Goal: Information Seeking & Learning: Find specific page/section

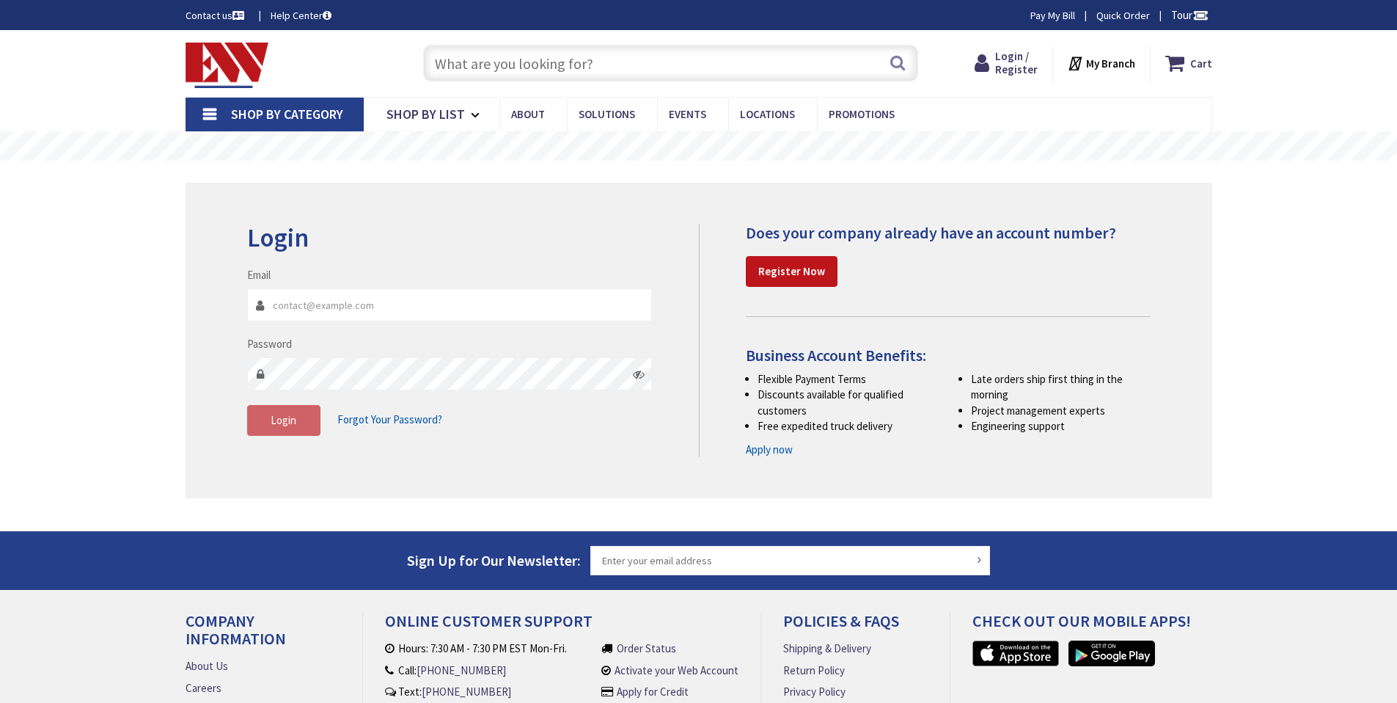
type input "[STREET_ADDRESS]"
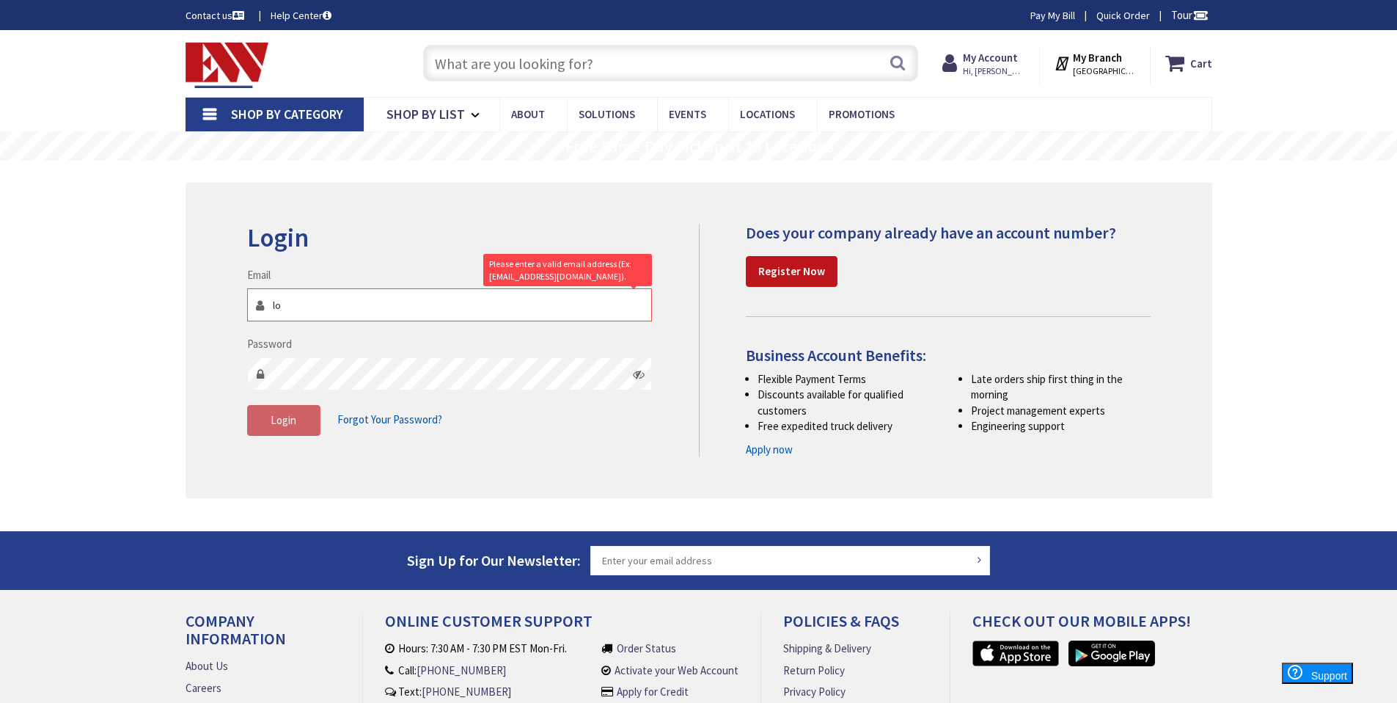
type input "[PERSON_NAME][EMAIL_ADDRESS][DOMAIN_NAME]"
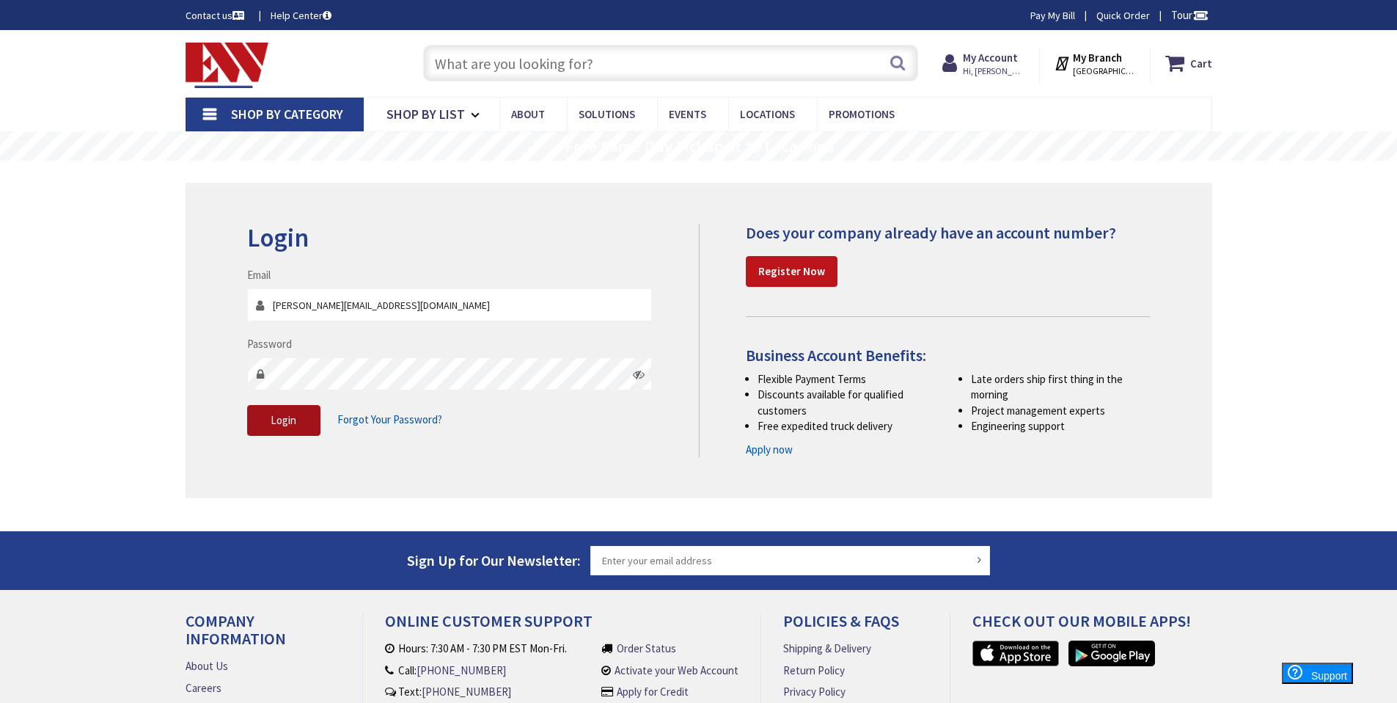
click at [284, 428] on button "Login" at bounding box center [283, 420] width 73 height 31
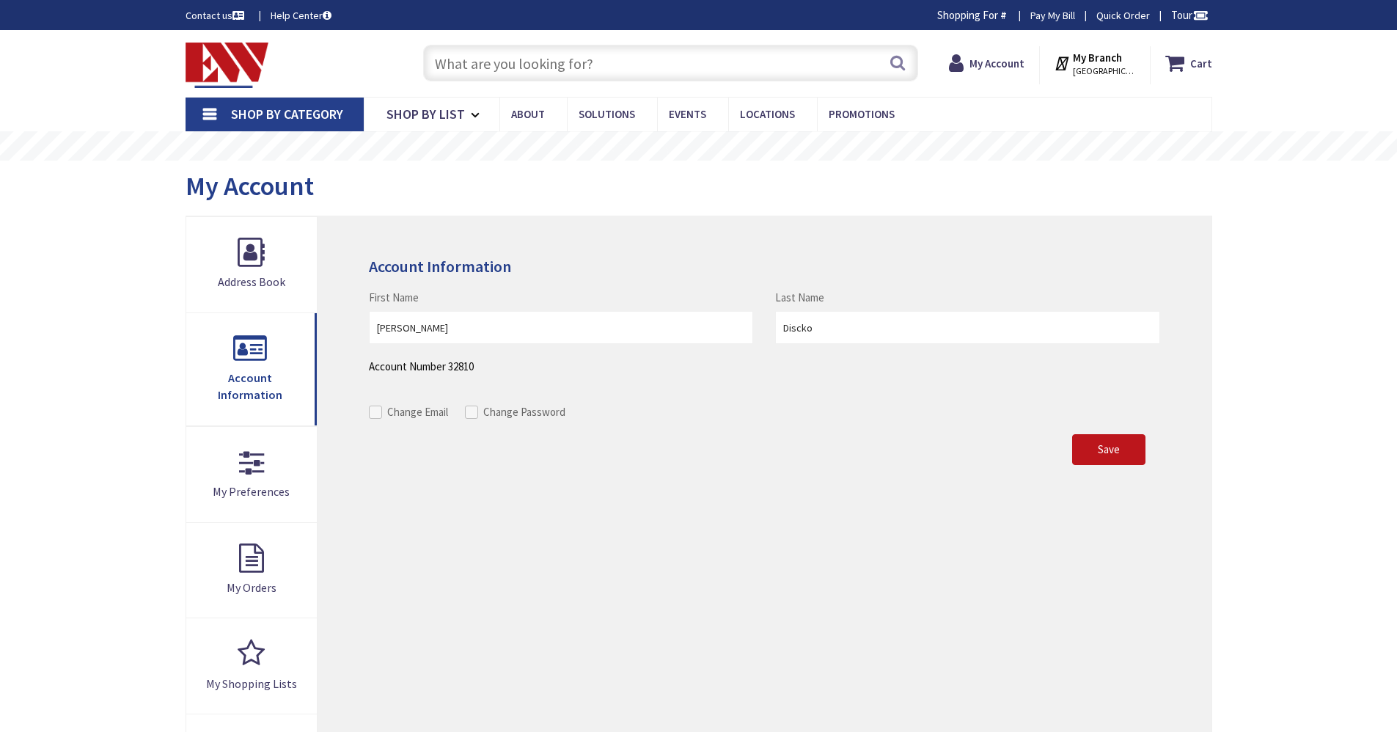
click at [528, 66] on input "text" at bounding box center [670, 63] width 495 height 37
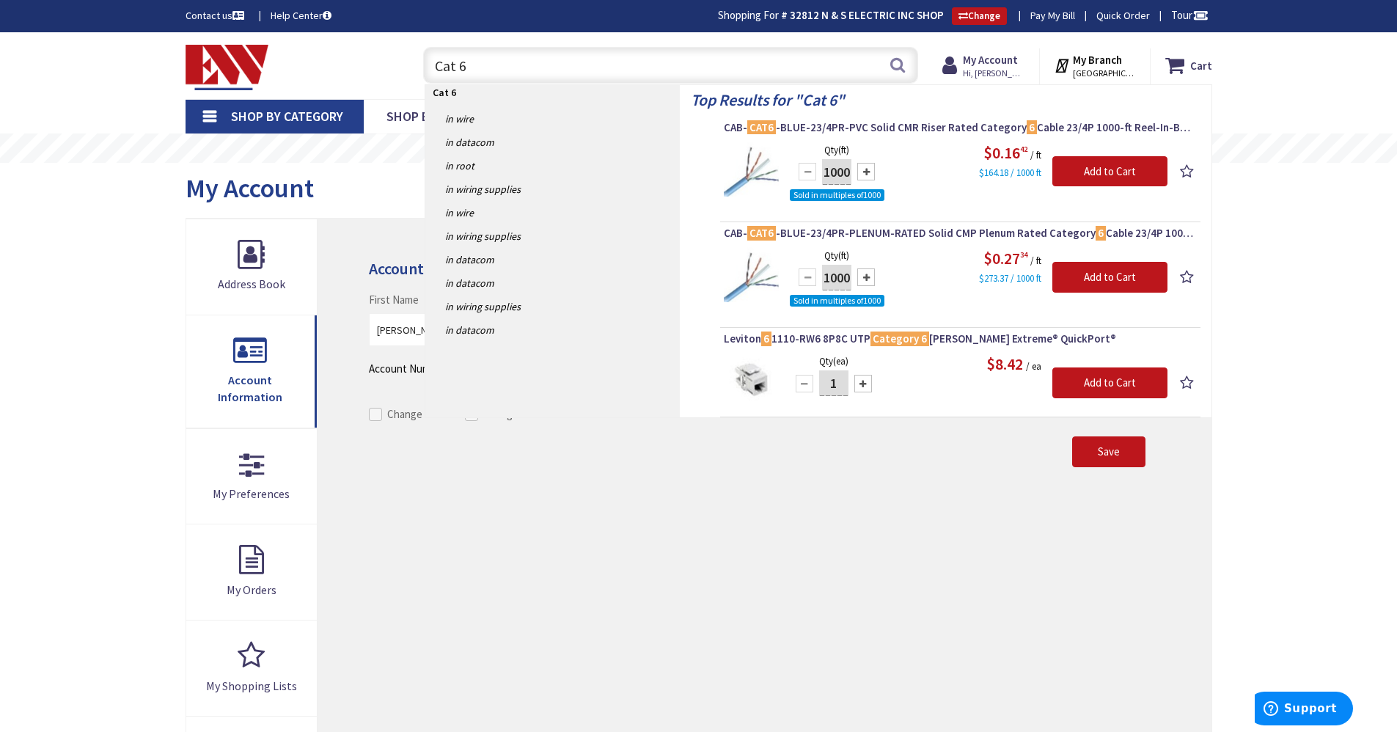
type input "Cat 6"
